Goal: Task Accomplishment & Management: Manage account settings

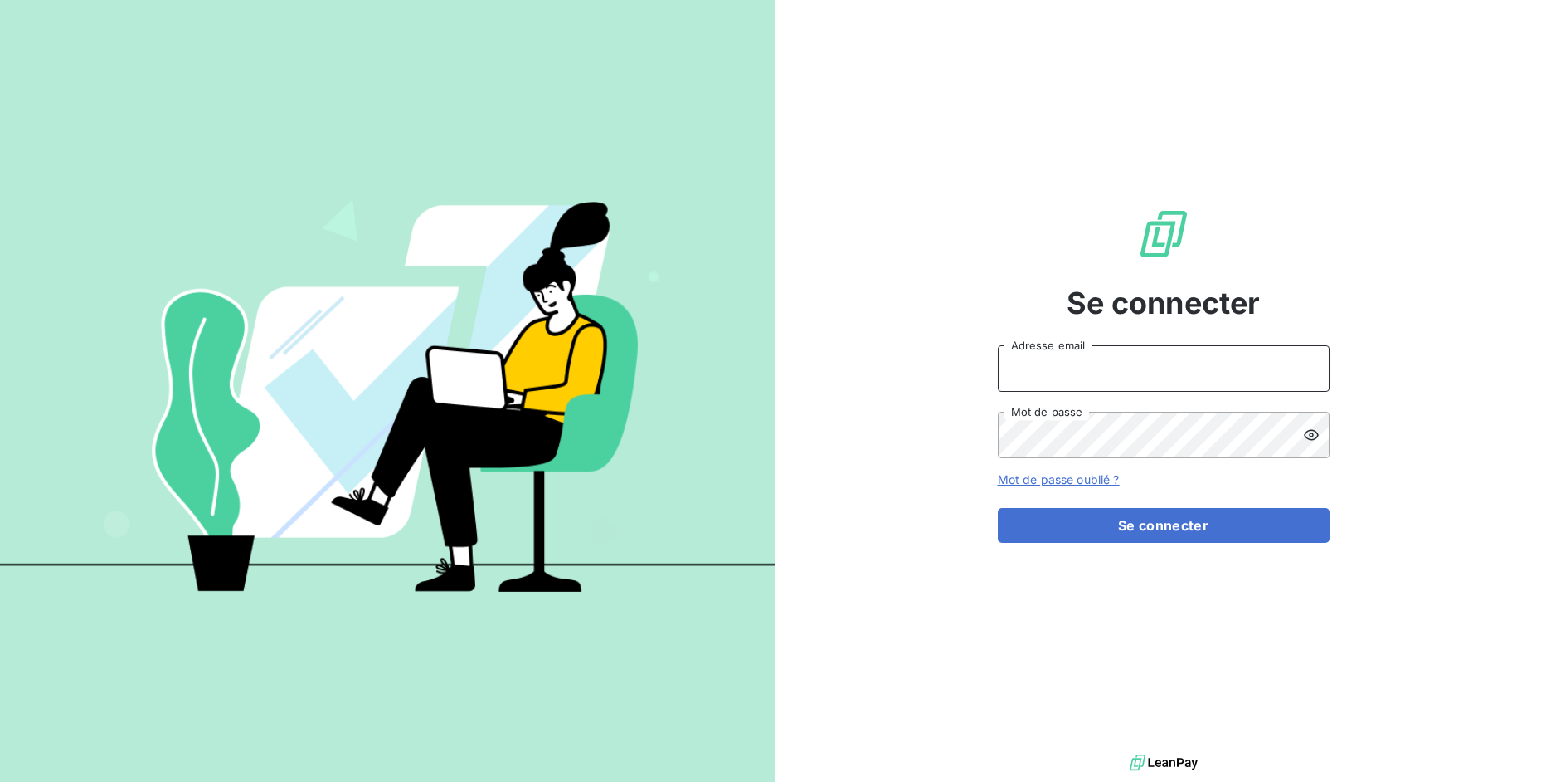
click at [1122, 368] on input "Adresse email" at bounding box center [1164, 368] width 332 height 46
drag, startPoint x: 1057, startPoint y: 370, endPoint x: 1141, endPoint y: 377, distance: 84.1
click at [1141, 377] on input "admin@3dcelo" at bounding box center [1164, 368] width 332 height 46
type input "admin@terracoop"
click at [998, 508] on button "Se connecter" at bounding box center [1164, 525] width 332 height 35
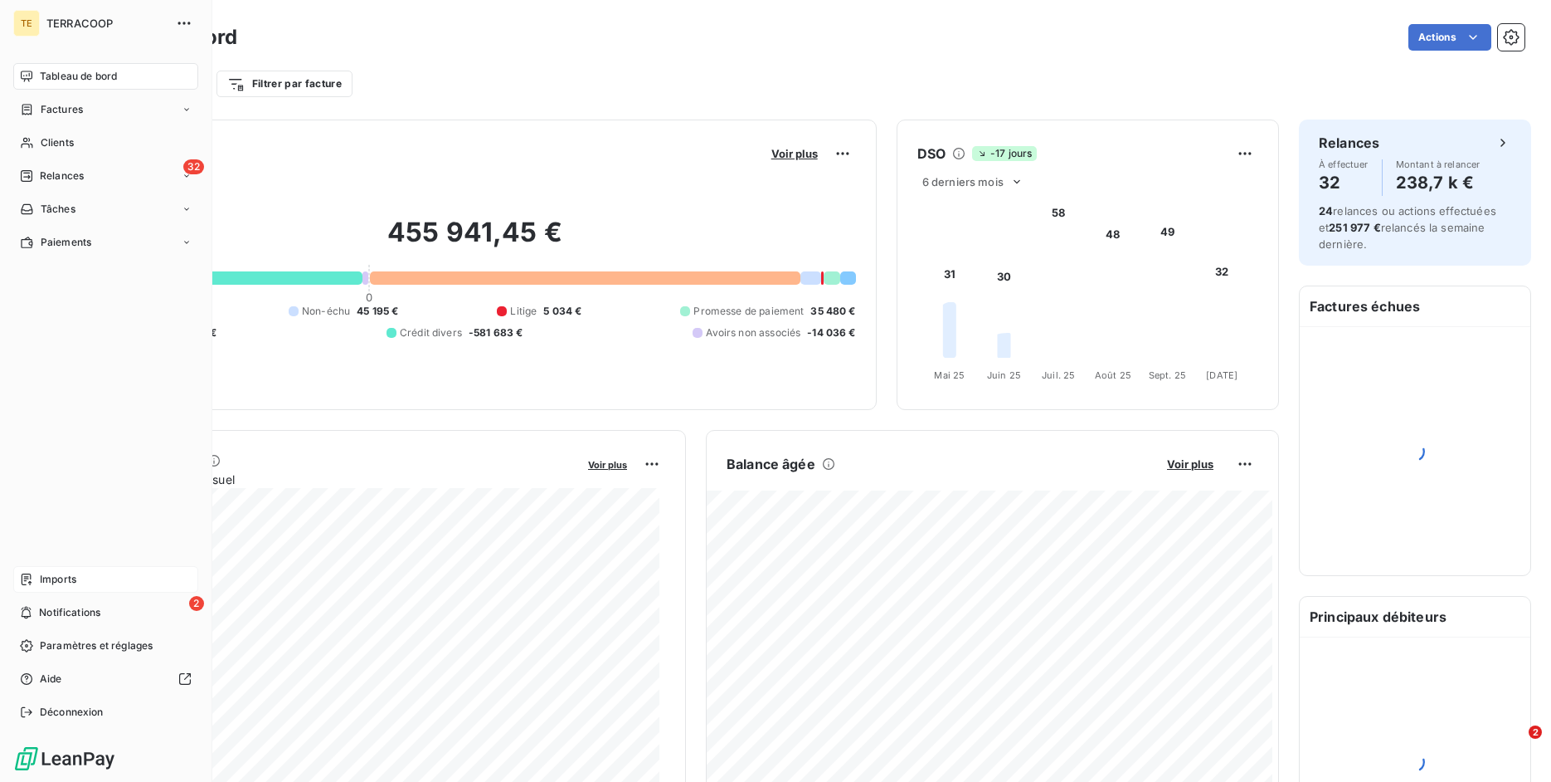
click at [41, 572] on span "Imports" at bounding box center [58, 579] width 37 height 15
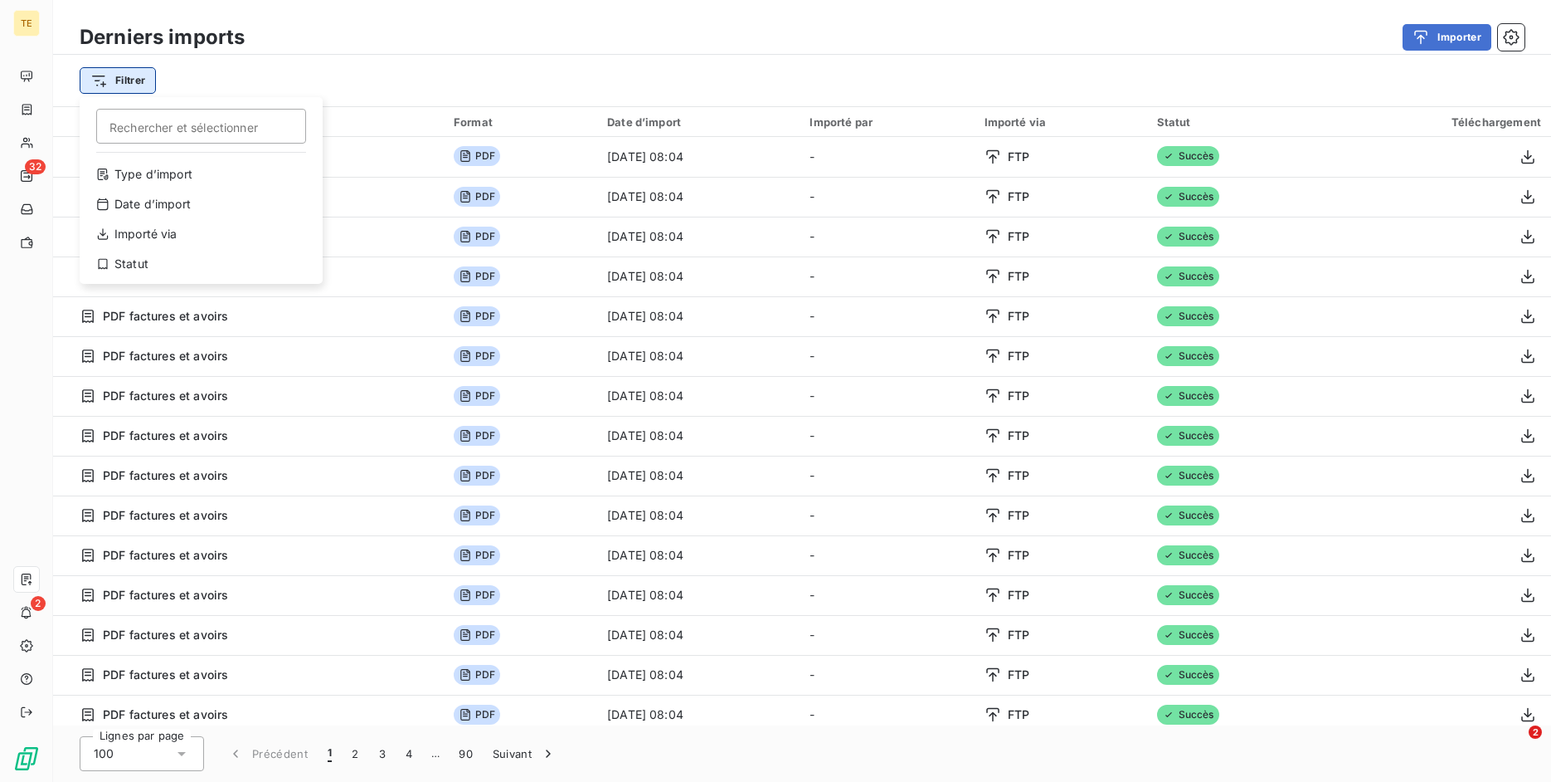
click at [134, 85] on html "TE 32 2 Derniers imports Importer Filtrer Rechercher et sélectionner Type d’imp…" at bounding box center [775, 391] width 1551 height 782
click at [158, 167] on div "Type d’import" at bounding box center [201, 174] width 230 height 27
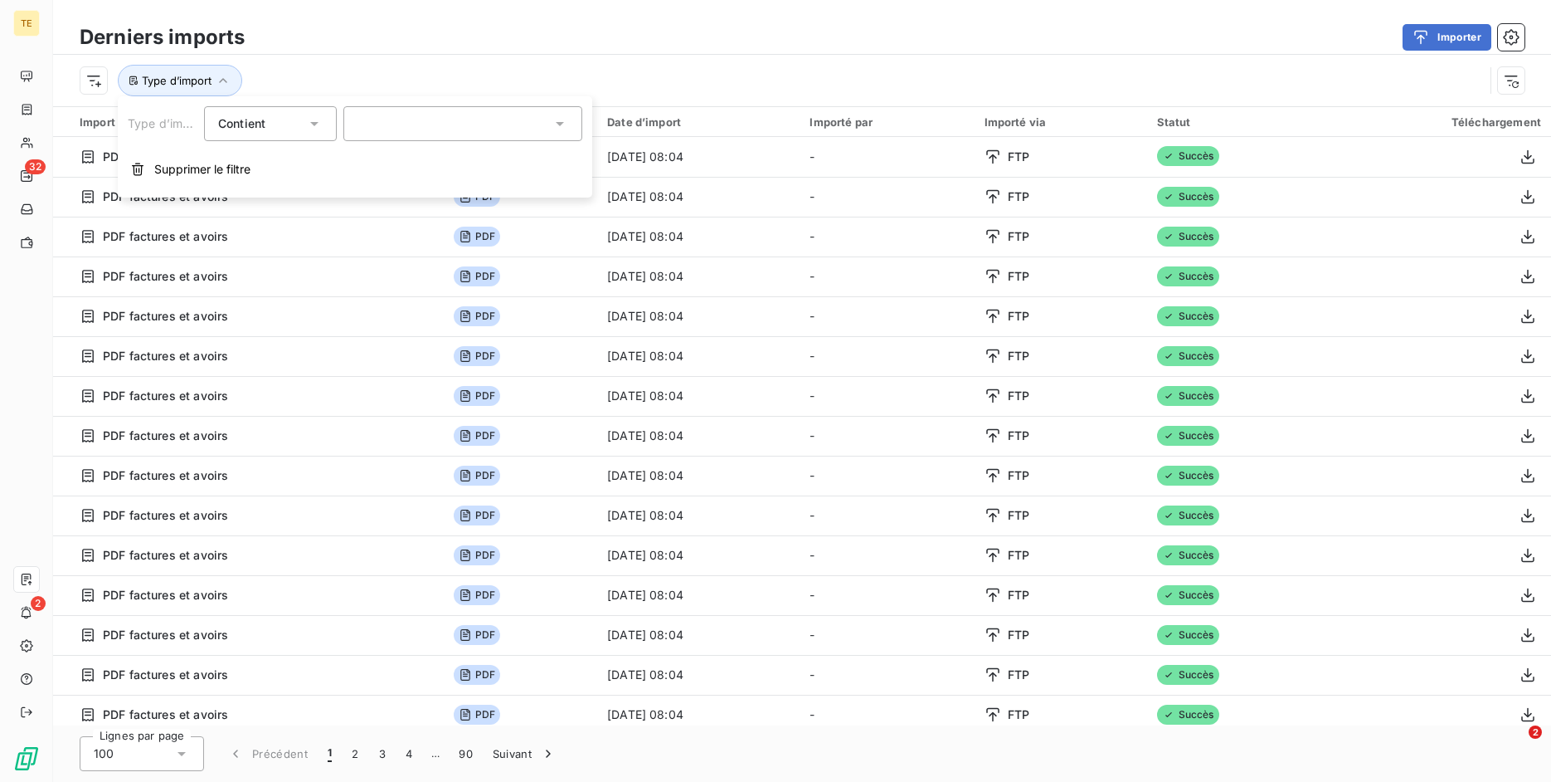
click at [436, 128] on div at bounding box center [462, 123] width 239 height 35
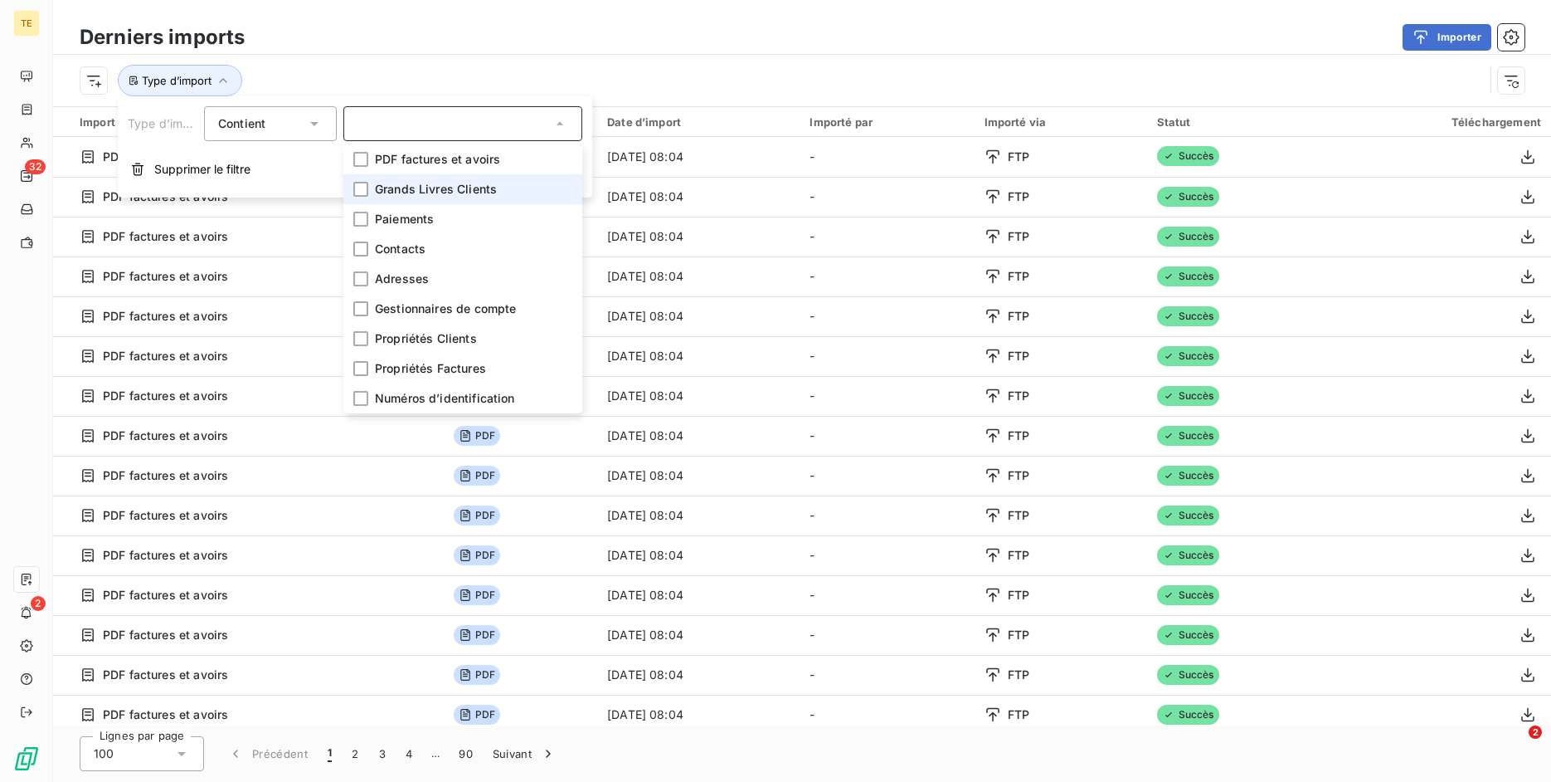
click at [433, 199] on li "Grands Livres Clients" at bounding box center [462, 189] width 239 height 30
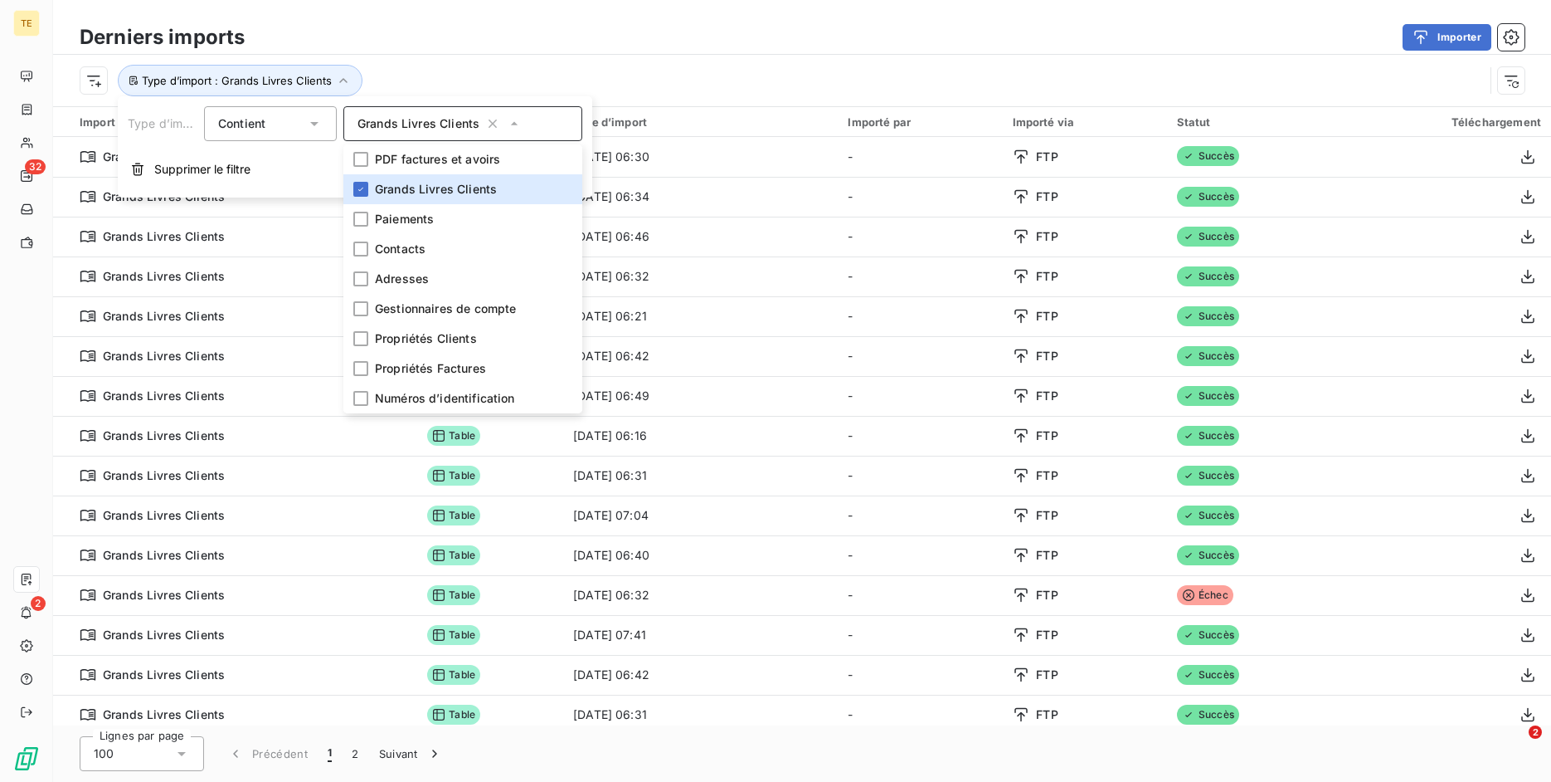
click at [770, 70] on div "Type d’import : Grands Livres Clients" at bounding box center [782, 81] width 1405 height 32
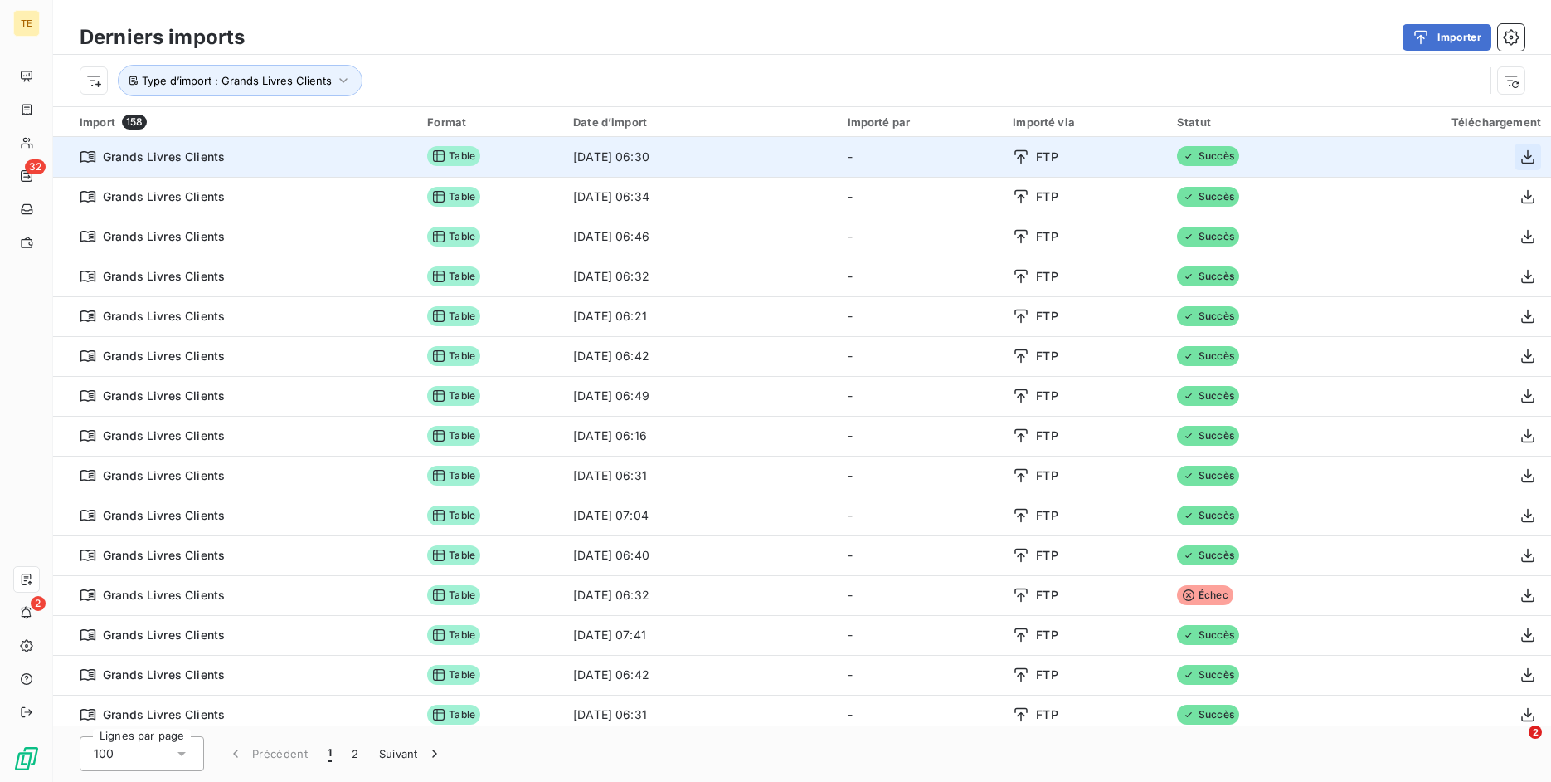
click at [1520, 156] on icon "button" at bounding box center [1528, 157] width 17 height 17
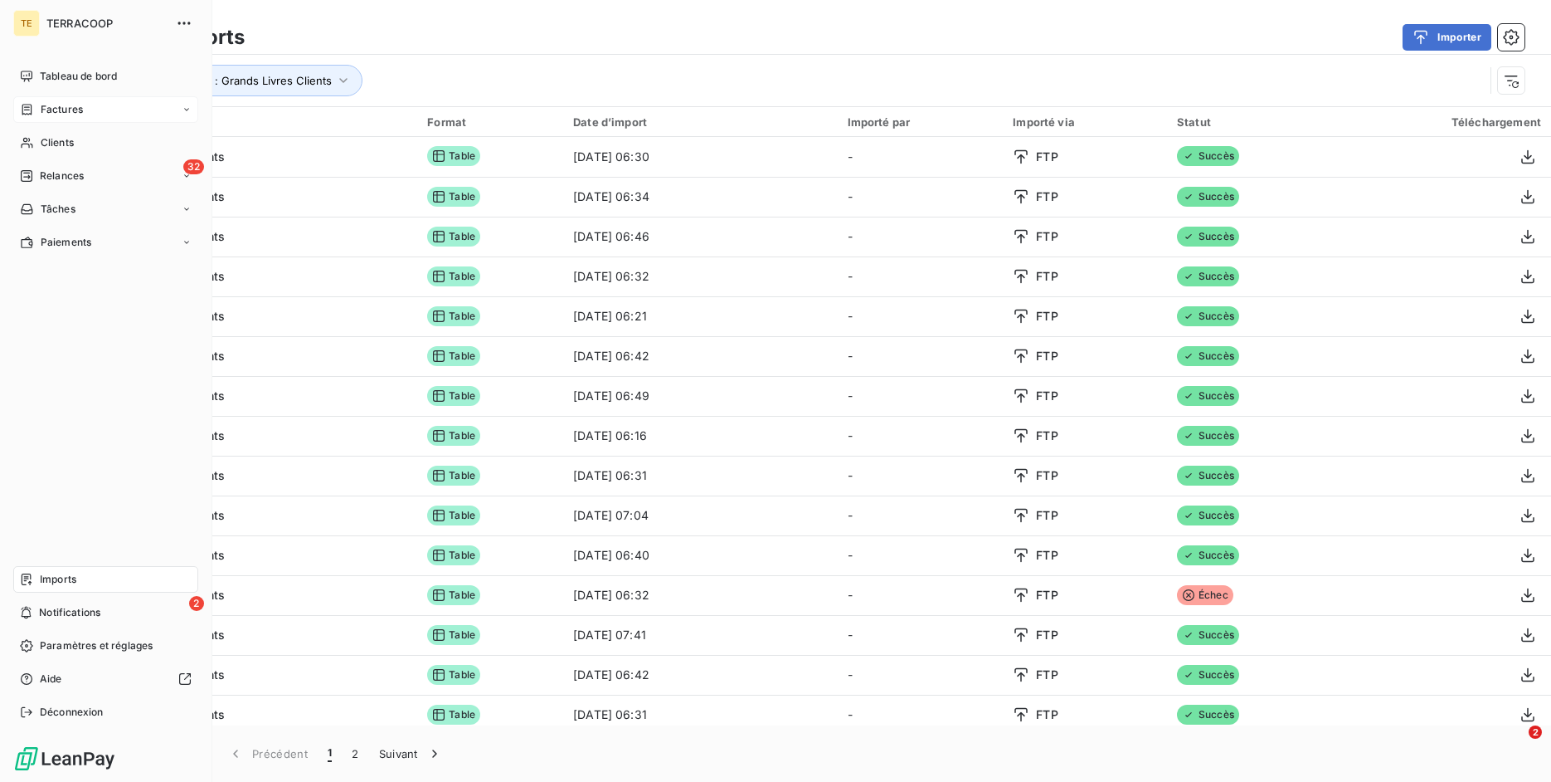
click at [17, 97] on div "Factures" at bounding box center [105, 109] width 185 height 27
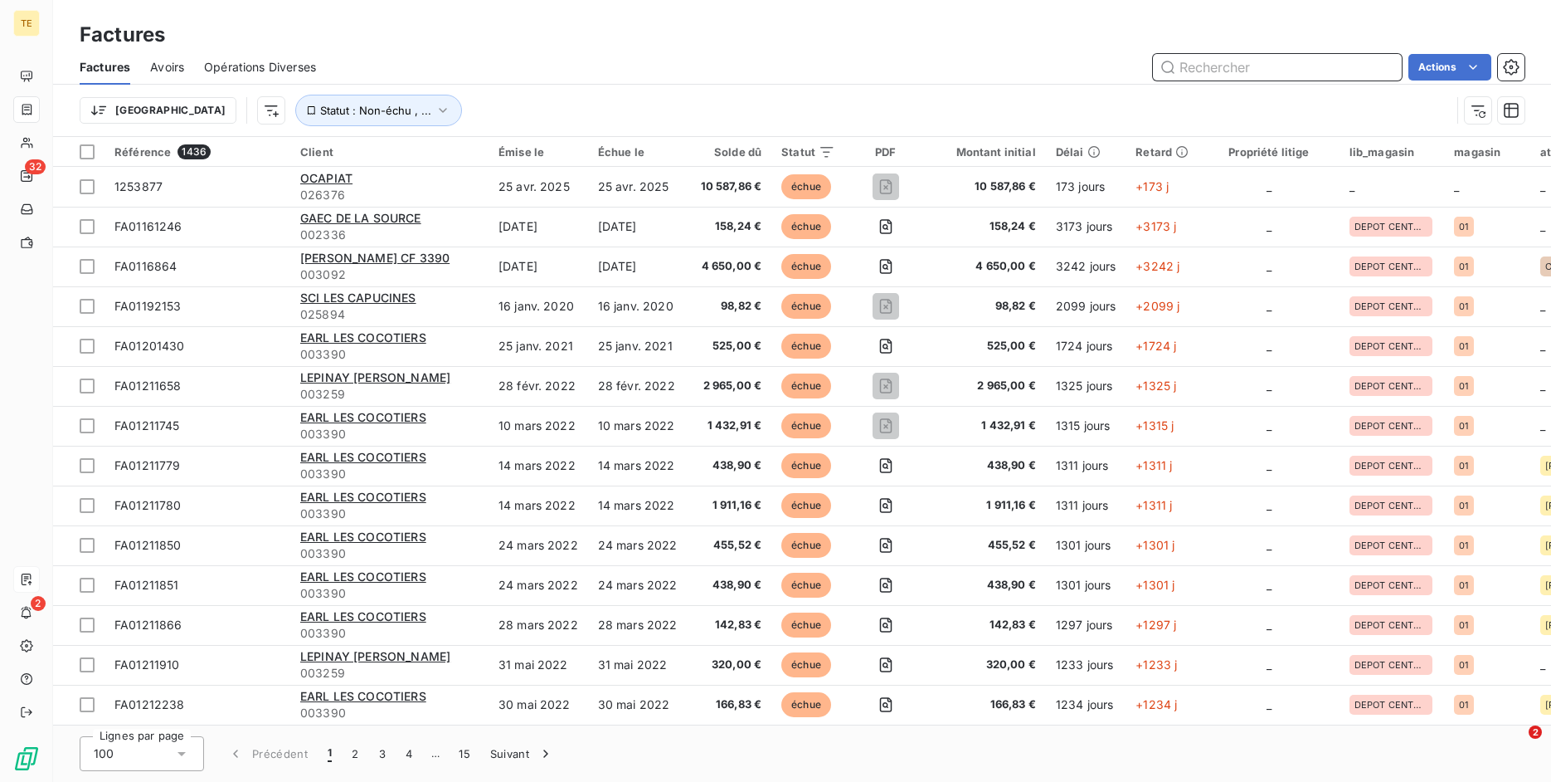
paste input "FA9225161"
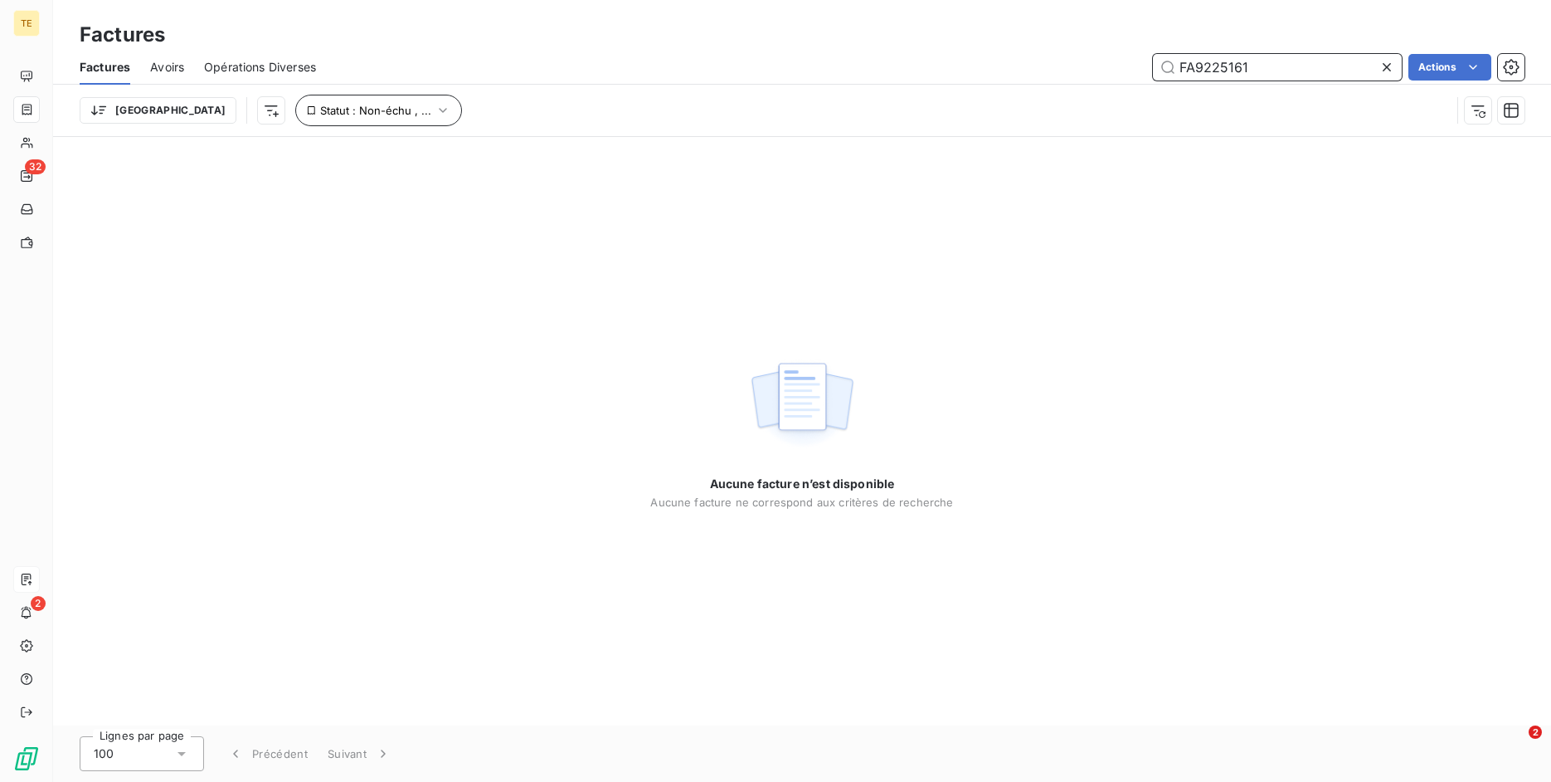
type input "FA9225161"
click at [368, 102] on button "Statut : Non-échu , ..." at bounding box center [378, 111] width 167 height 32
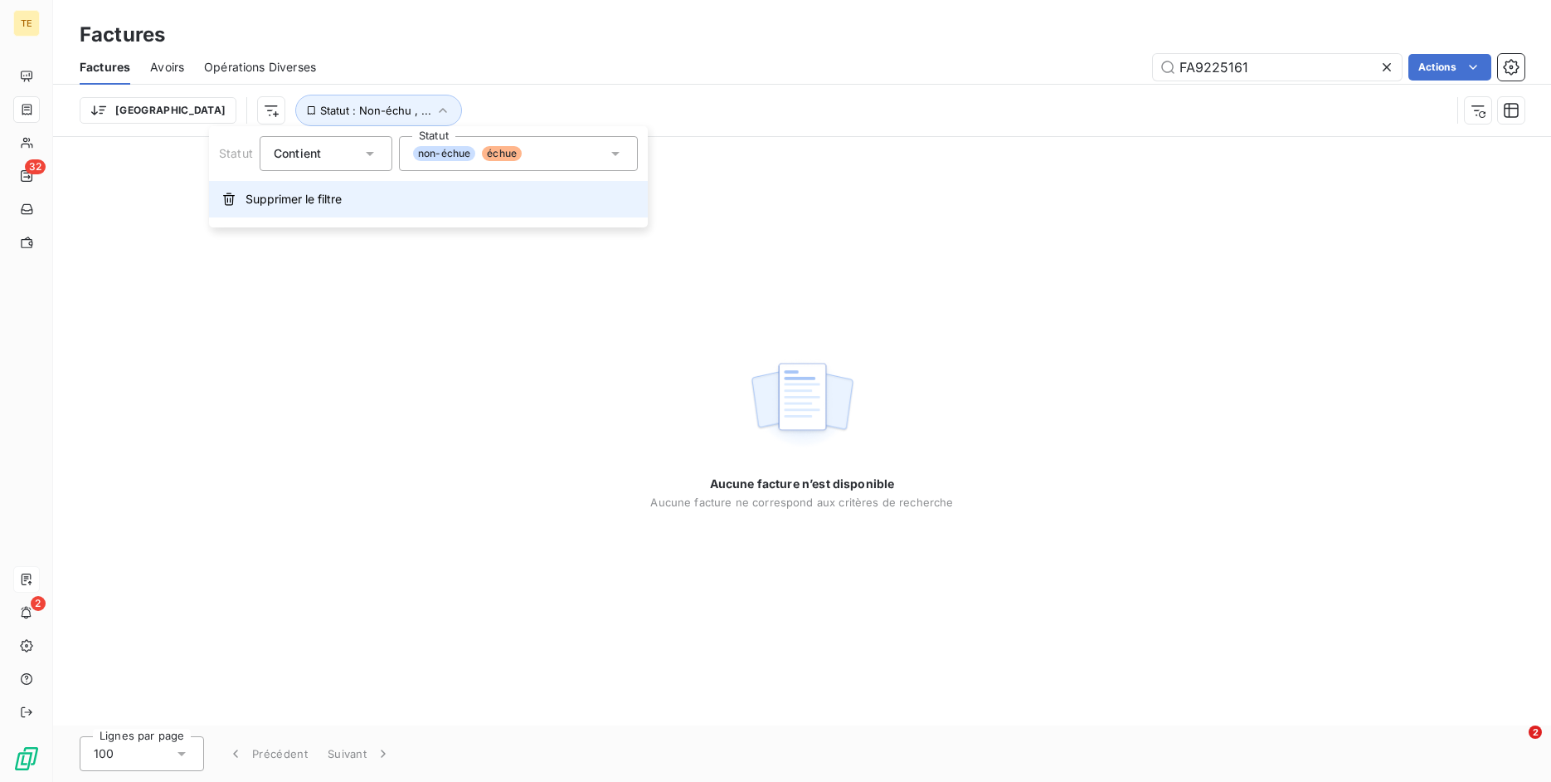
click at [349, 184] on button "Supprimer le filtre" at bounding box center [428, 199] width 439 height 37
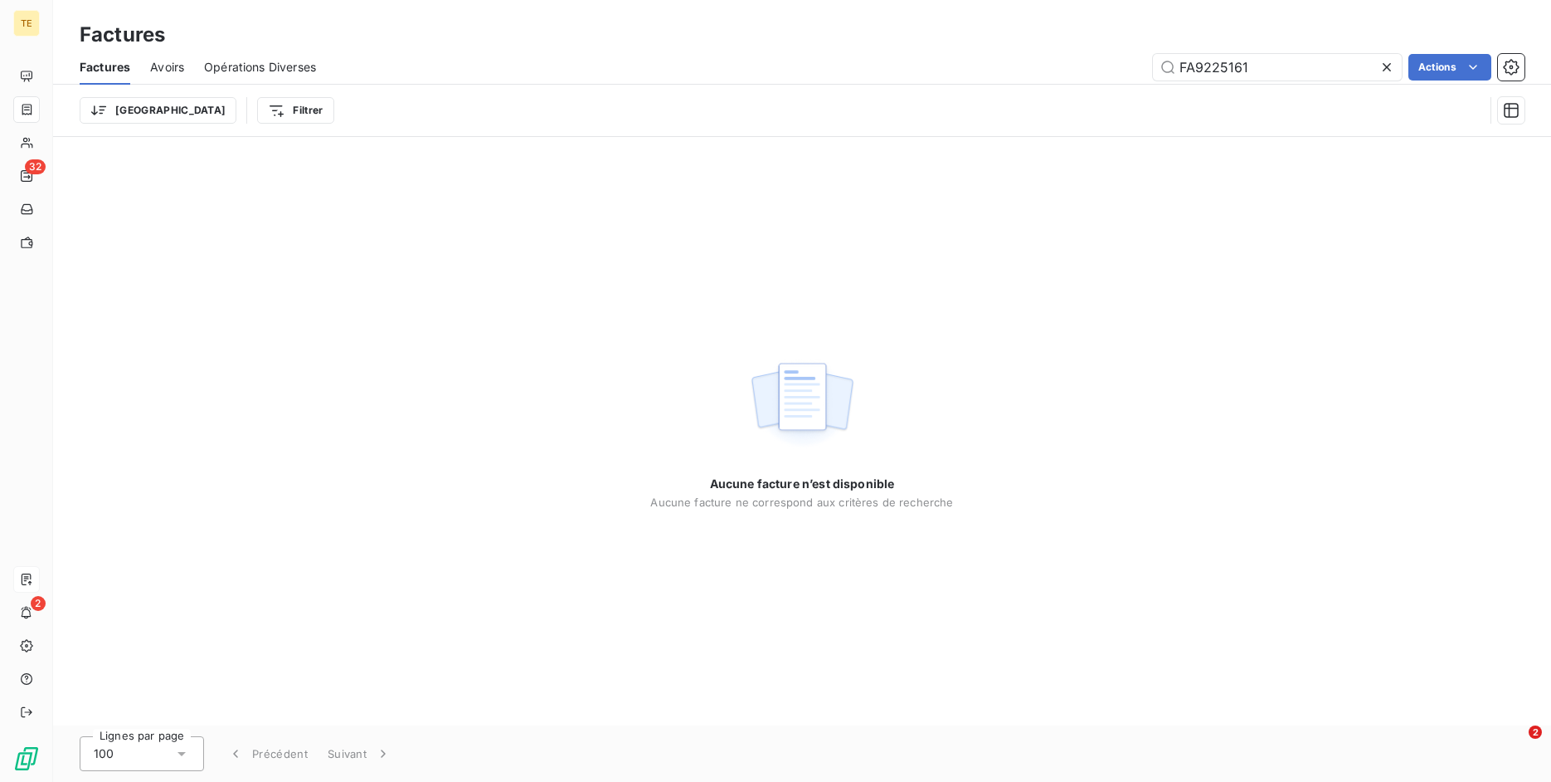
click at [492, 114] on div "Trier Filtrer" at bounding box center [782, 111] width 1405 height 32
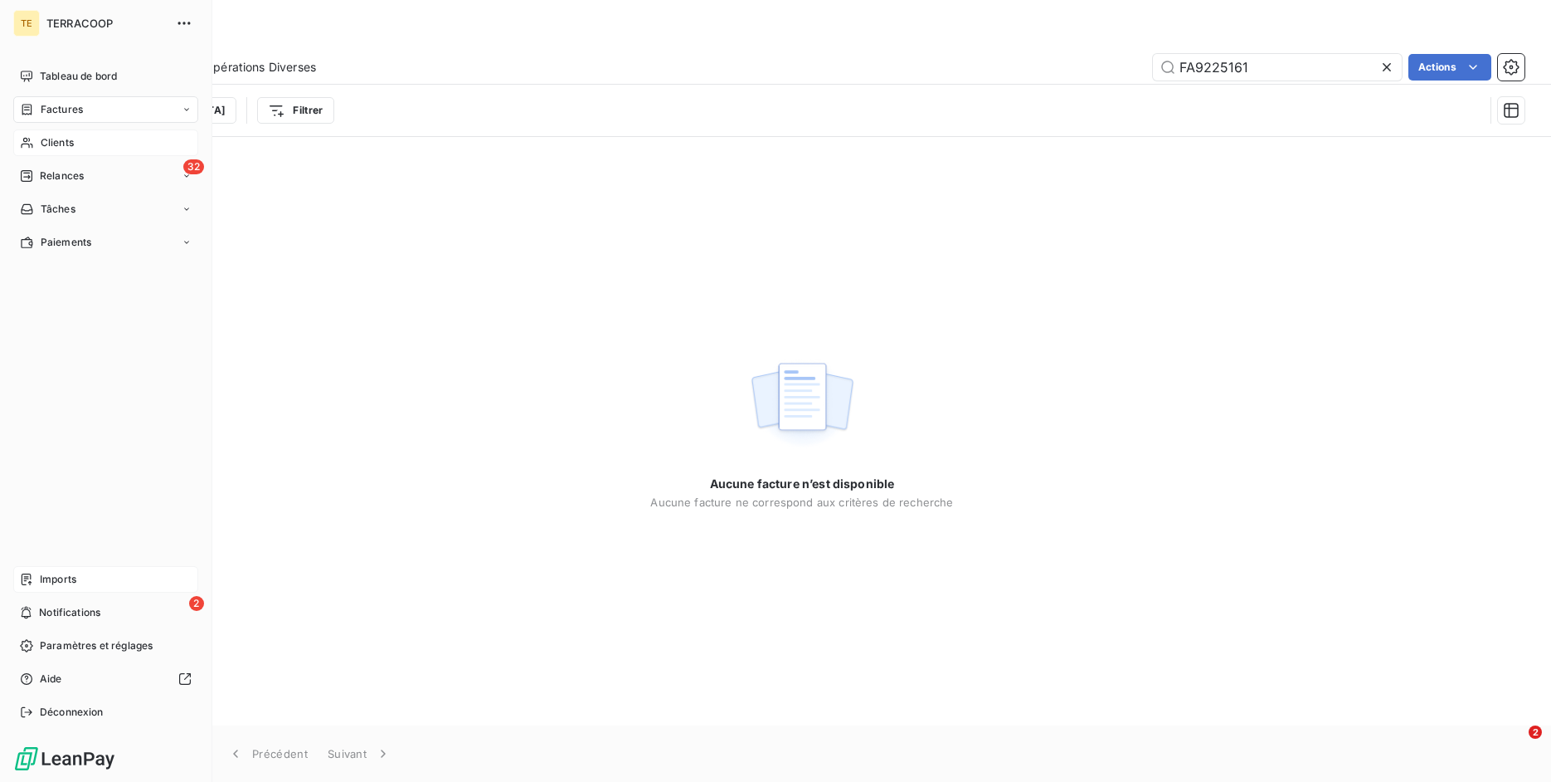
click at [34, 139] on div "Clients" at bounding box center [105, 142] width 185 height 27
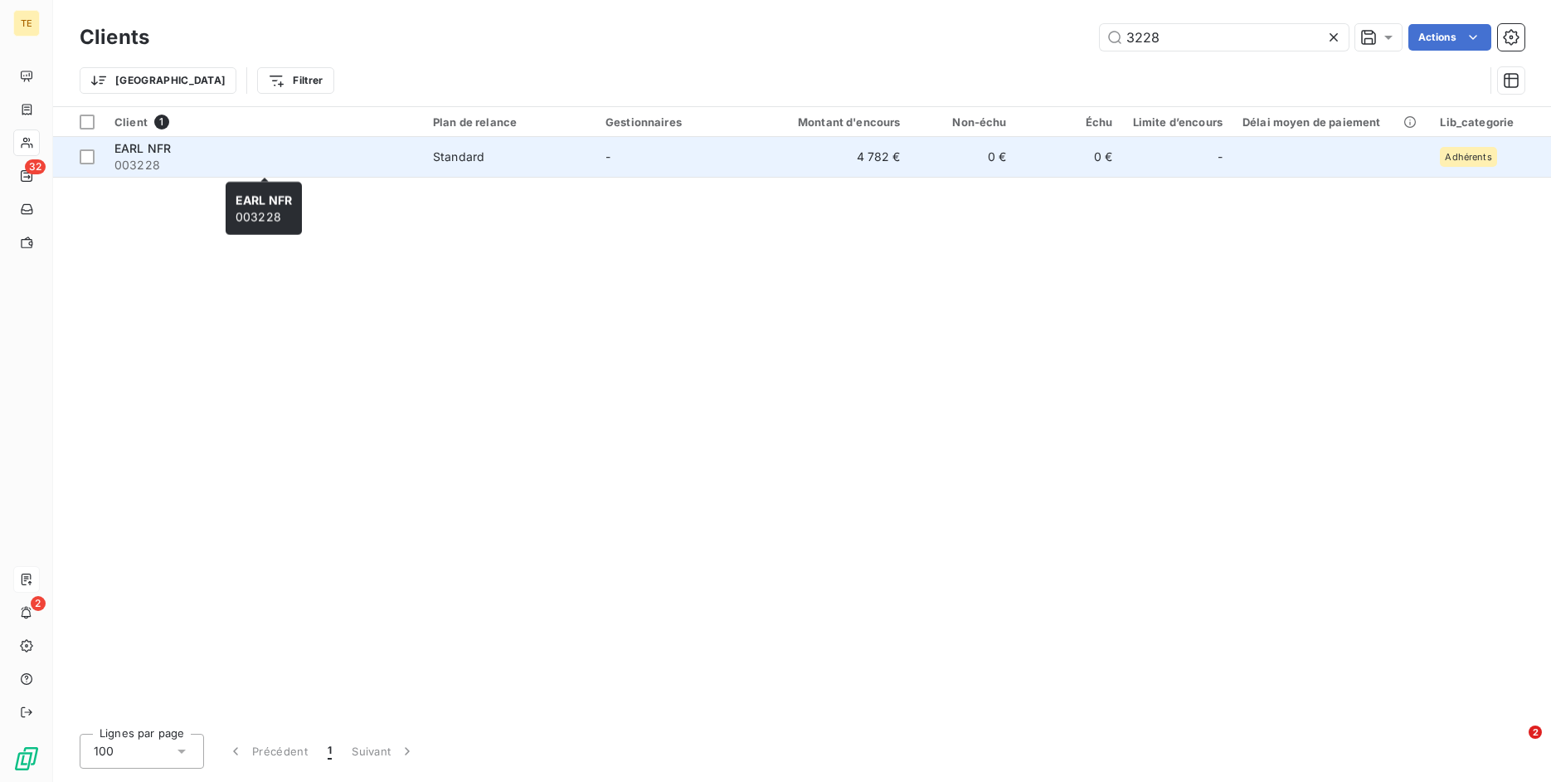
type input "3228"
click at [257, 162] on span "003228" at bounding box center [263, 165] width 299 height 17
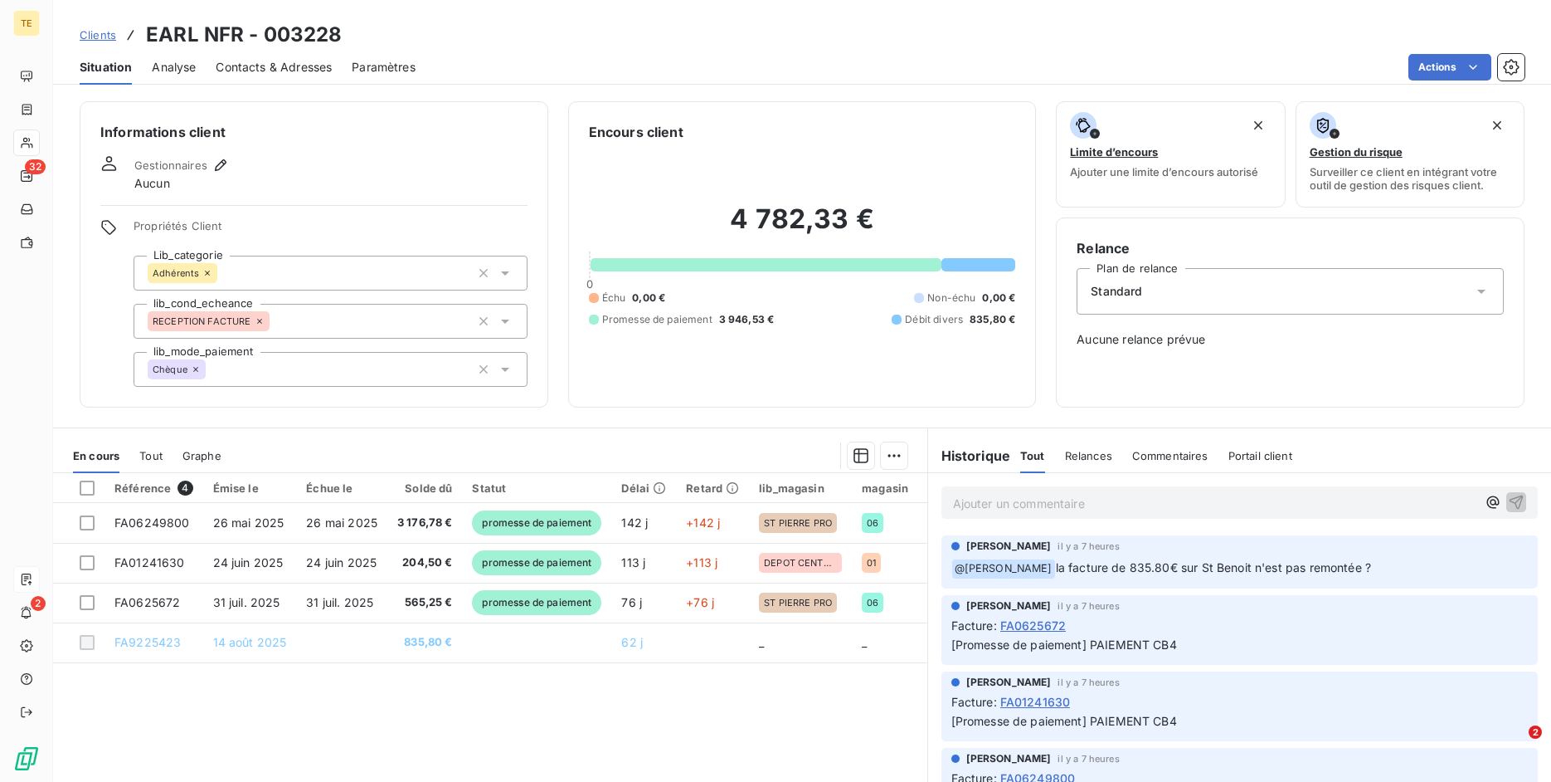
click at [124, 446] on div "En cours Tout Graphe" at bounding box center [490, 455] width 874 height 35
click at [135, 451] on div "En cours Tout Graphe" at bounding box center [490, 455] width 874 height 35
click at [146, 453] on span "Tout" at bounding box center [150, 455] width 23 height 13
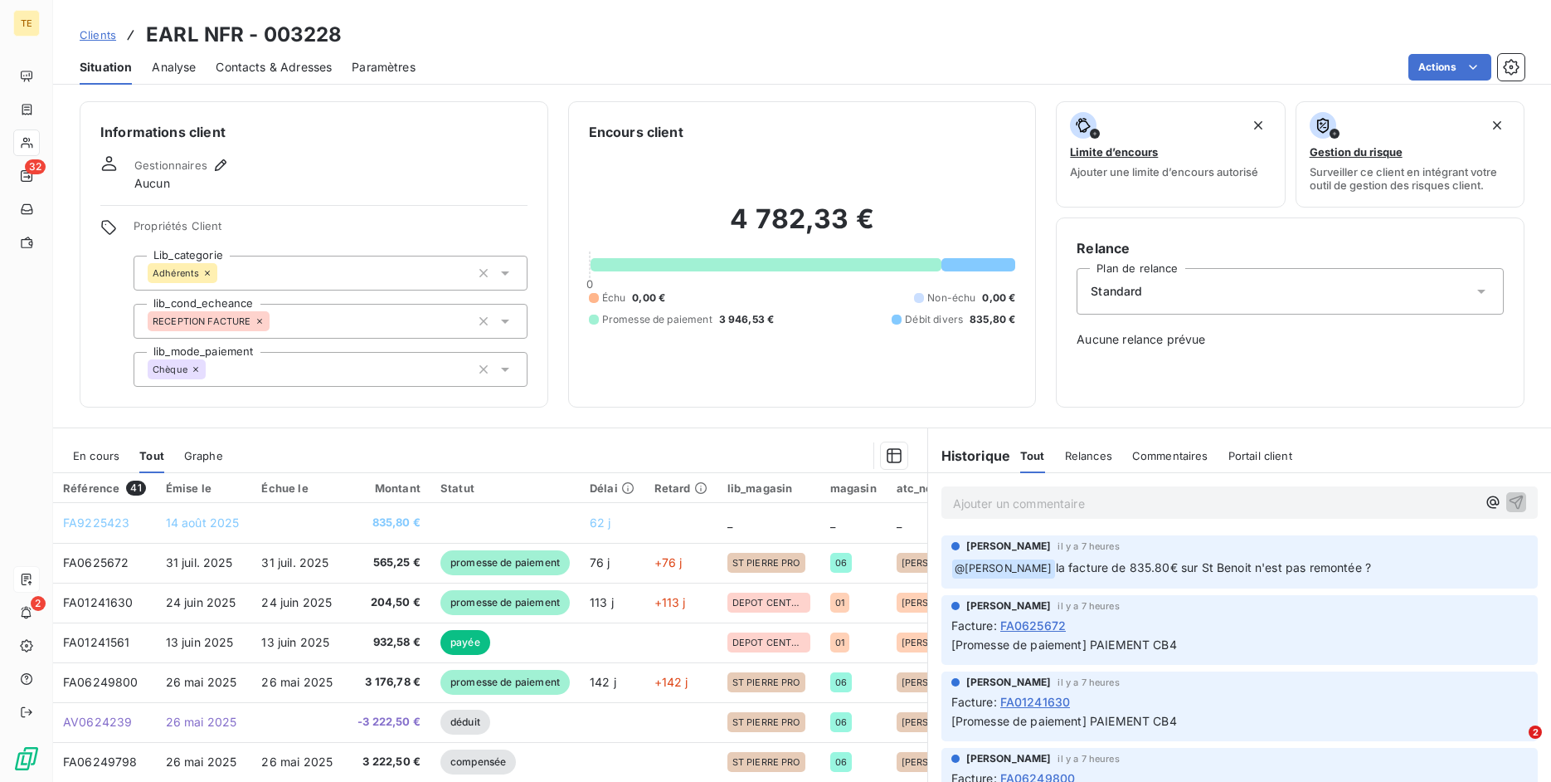
click at [105, 458] on span "En cours" at bounding box center [96, 455] width 46 height 13
